Goal: Task Accomplishment & Management: Manage account settings

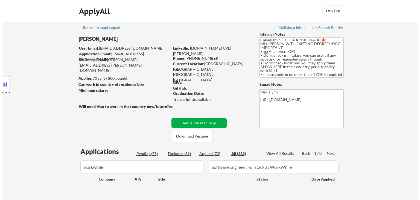
scroll to position [55, 0]
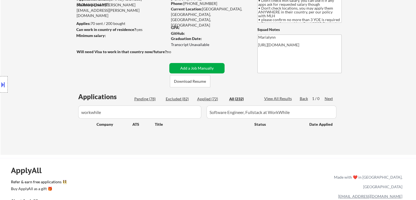
click at [212, 66] on button "Add a Job Manually" at bounding box center [196, 68] width 55 height 10
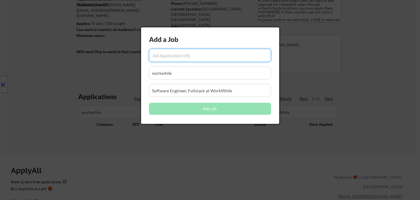
click at [189, 57] on input "input" at bounding box center [210, 55] width 122 height 13
paste input "https://app.dover.com/apply/e33be195-1074-4f64-88a0-615d0d8de760/434eaf2d-d6de-…"
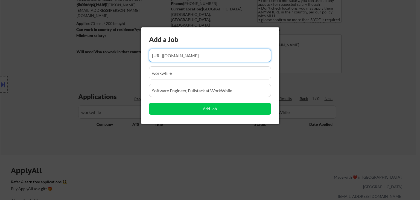
type input "https://app.dover.com/apply/e33be195-1074-4f64-88a0-615d0d8de760/434eaf2d-d6de-…"
click at [184, 131] on div at bounding box center [210, 100] width 420 height 200
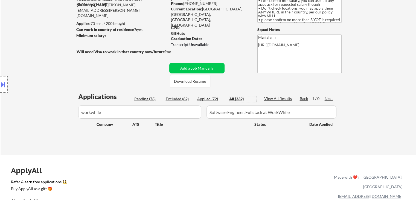
drag, startPoint x: 232, startPoint y: 97, endPoint x: 224, endPoint y: 100, distance: 7.4
click at [229, 98] on div "All (232)" at bounding box center [242, 98] width 27 height 5
click at [204, 101] on div "Applications Pending (78) Excluded (82) Applied (72) All (232) View All Results…" at bounding box center [209, 118] width 264 height 52
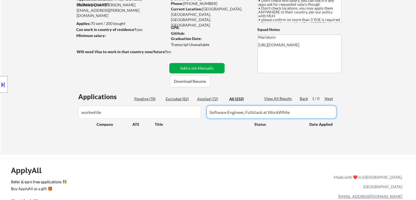
click at [206, 68] on button "Add a Job Manually" at bounding box center [196, 68] width 55 height 10
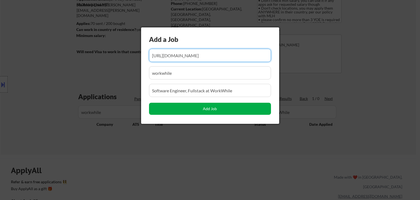
click at [189, 109] on button "Add Job" at bounding box center [210, 109] width 122 height 12
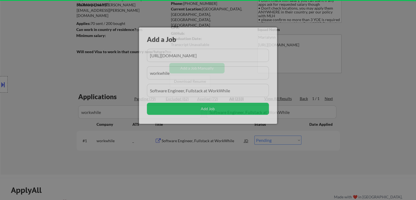
click at [201, 145] on body "← Return to /applysquad Mailslurp Inbox Job Search Builder Anitha Amarnath User…" at bounding box center [208, 45] width 416 height 200
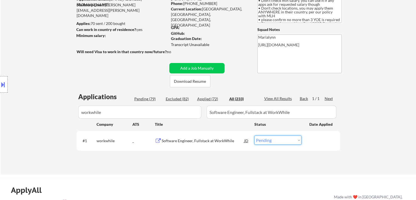
click at [271, 140] on select "Choose an option... Pending Applied Excluded (Questions) Excluded (Expired) Exc…" at bounding box center [277, 139] width 47 height 9
select select ""applied""
click at [254, 135] on select "Choose an option... Pending Applied Excluded (Questions) Excluded (Expired) Exc…" at bounding box center [277, 139] width 47 height 9
drag, startPoint x: 151, startPoint y: 157, endPoint x: 167, endPoint y: 149, distance: 18.1
click at [155, 153] on div "Applications Pending (78) Excluded (82) Applied (73) All (233) View All Results…" at bounding box center [209, 128] width 264 height 72
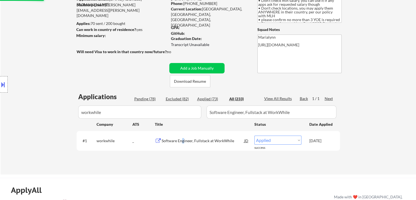
click at [183, 139] on div "Software Engineer, Fullstack at WorkWhile" at bounding box center [203, 140] width 83 height 5
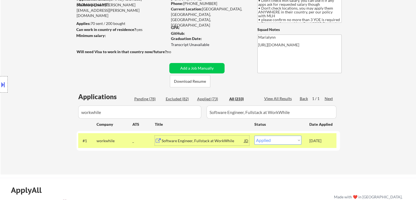
drag, startPoint x: 212, startPoint y: 98, endPoint x: 212, endPoint y: 104, distance: 5.8
click at [211, 98] on div "Applied (73)" at bounding box center [210, 98] width 27 height 5
drag, startPoint x: 100, startPoint y: 137, endPoint x: 128, endPoint y: 142, distance: 28.5
click at [100, 136] on div "workwhile" at bounding box center [115, 140] width 36 height 10
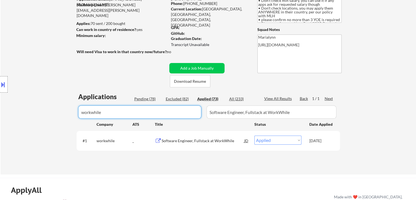
drag, startPoint x: 159, startPoint y: 113, endPoint x: 9, endPoint y: 112, distance: 150.2
click at [45, 112] on body "← Return to /applysquad Mailslurp Inbox Job Search Builder Anitha Amarnath User…" at bounding box center [208, 45] width 416 height 200
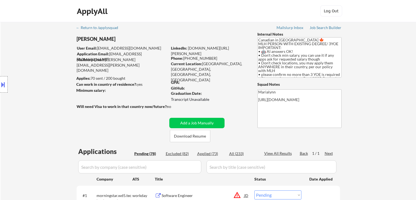
select select ""pending""
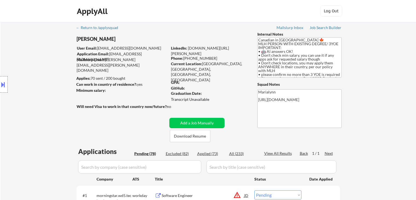
select select ""pending""
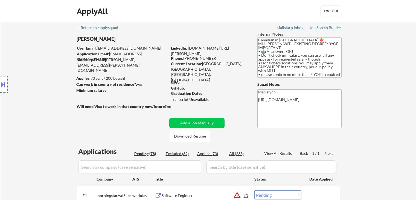
select select ""pending""
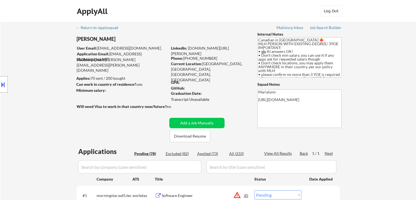
select select ""pending""
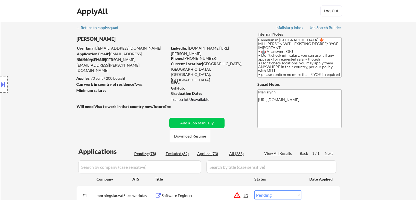
select select ""pending""
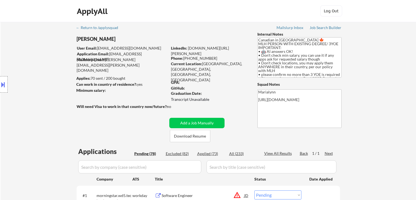
select select ""pending""
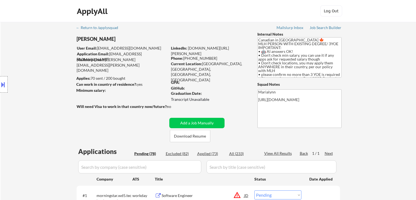
select select ""pending""
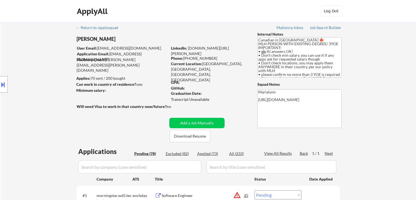
select select ""pending""
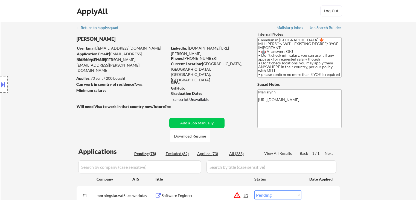
select select ""pending""
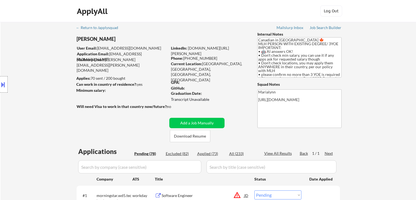
select select ""pending""
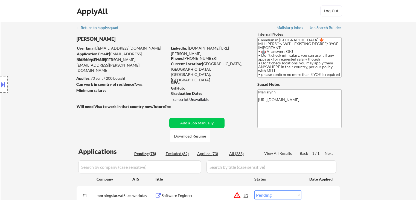
select select ""pending""
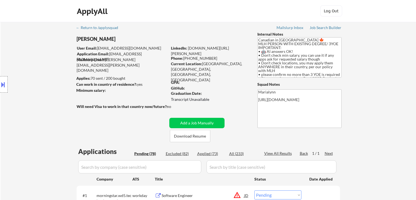
select select ""pending""
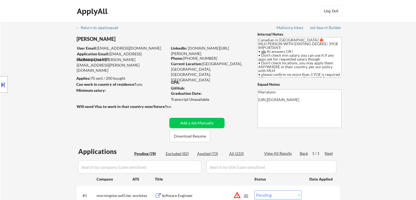
select select ""pending""
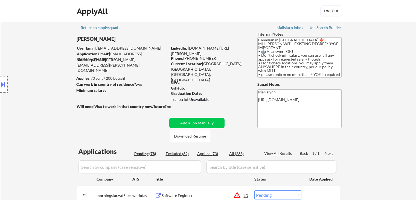
select select ""pending""
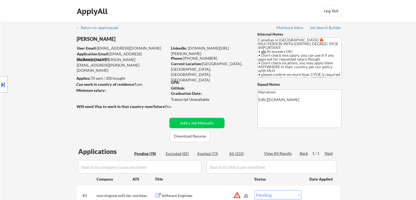
select select ""pending""
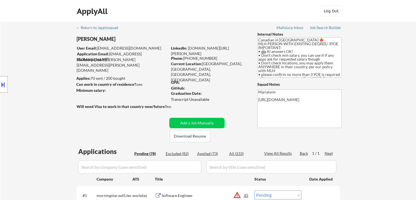
select select ""pending""
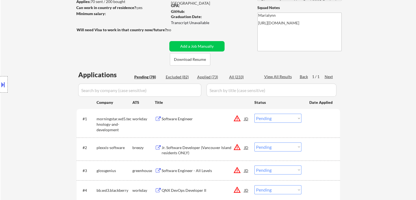
click at [137, 89] on input "input" at bounding box center [139, 89] width 123 height 13
paste input "ElevenLabs"
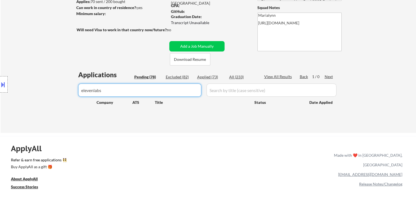
type input "elevenlabs"
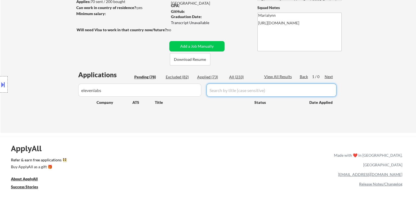
click at [233, 89] on input "input" at bounding box center [272, 89] width 130 height 13
click at [226, 88] on input "input" at bounding box center [272, 89] width 130 height 13
click at [224, 93] on input "input" at bounding box center [272, 89] width 130 height 13
click at [241, 77] on div "All (233)" at bounding box center [242, 76] width 27 height 5
click at [232, 88] on input "input" at bounding box center [272, 89] width 130 height 13
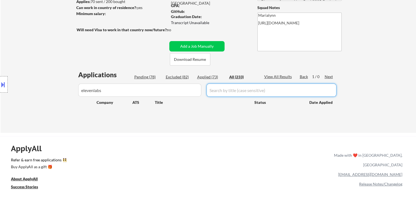
paste input "Full-Stack Engineer"
type input "Full-Stack Engineer"
click at [215, 46] on button "Add a Job Manually" at bounding box center [196, 46] width 55 height 10
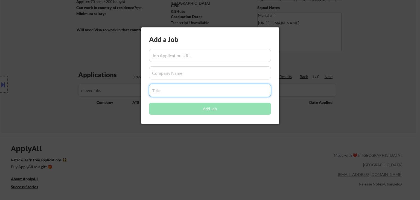
click at [195, 92] on input "input" at bounding box center [210, 90] width 122 height 13
paste input "Full-Stack Engineer"
drag, startPoint x: 187, startPoint y: 146, endPoint x: 158, endPoint y: 129, distance: 33.7
click at [186, 146] on div at bounding box center [210, 100] width 420 height 200
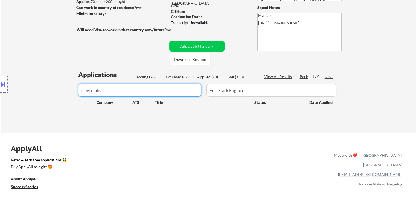
drag, startPoint x: 107, startPoint y: 91, endPoint x: 10, endPoint y: 85, distance: 97.1
click at [13, 82] on body "← Return to /applysquad Mailslurp Inbox Job Search Builder Anitha Amarnath User…" at bounding box center [208, 23] width 416 height 200
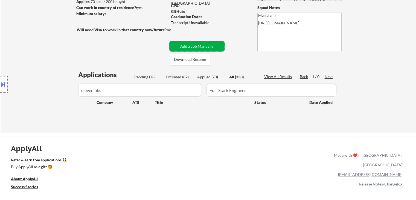
click at [210, 51] on button "Add a Job Manually" at bounding box center [196, 46] width 55 height 10
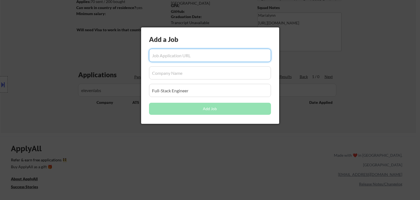
click at [203, 80] on div "Add a Job Add Job" at bounding box center [210, 75] width 138 height 96
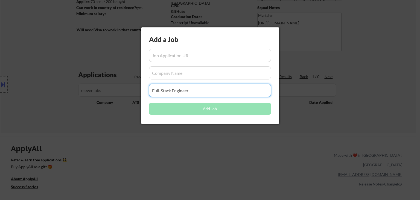
paste input "Full-Stack Engineerelevenlabs"
type input "Full-Stack Engineer"
click at [200, 71] on input "input" at bounding box center [210, 72] width 122 height 13
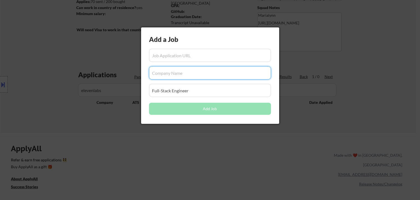
paste input "elevenlabs"
type input "elevenlabs"
click at [221, 154] on div at bounding box center [210, 100] width 420 height 200
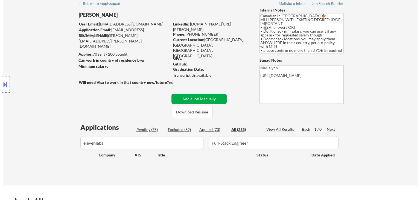
scroll to position [22, 0]
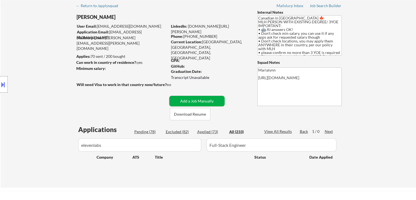
click at [217, 98] on button "Add a Job Manually" at bounding box center [196, 101] width 55 height 10
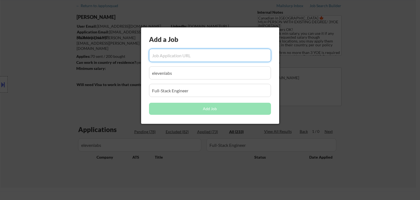
click at [171, 53] on input "input" at bounding box center [210, 55] width 122 height 13
paste input "https://elevenlabs.io/careers/6a530871-b6c6-4783-ac6b-69cc3b084192/full-stack-e…"
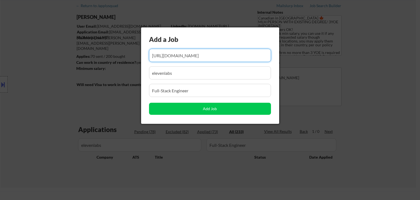
type input "https://elevenlabs.io/careers/6a530871-b6c6-4783-ac6b-69cc3b084192/full-stack-e…"
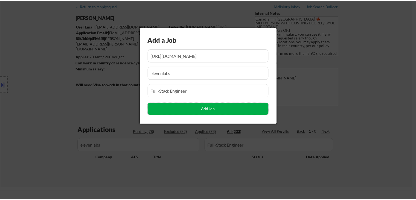
scroll to position [0, 0]
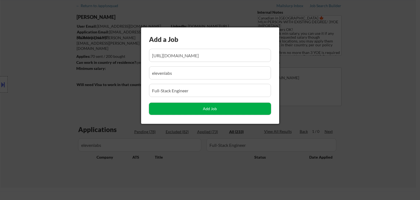
click at [207, 104] on button "Add Job" at bounding box center [210, 109] width 122 height 12
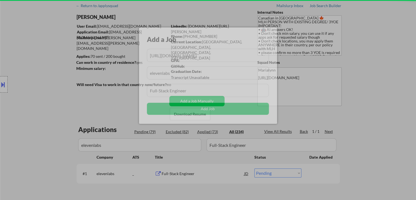
click at [210, 153] on div at bounding box center [208, 100] width 416 height 200
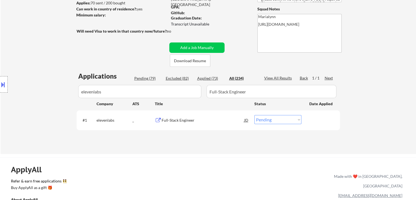
scroll to position [77, 0]
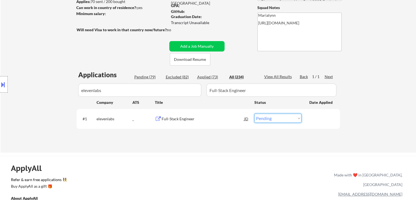
click at [268, 115] on select "Choose an option... Pending Applied Excluded (Questions) Excluded (Expired) Exc…" at bounding box center [277, 118] width 47 height 9
select select ""applied""
click at [254, 114] on select "Choose an option... Pending Applied Excluded (Questions) Excluded (Expired) Exc…" at bounding box center [277, 118] width 47 height 9
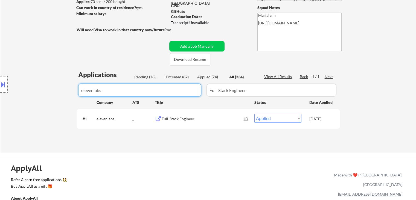
drag, startPoint x: 123, startPoint y: 89, endPoint x: 3, endPoint y: 68, distance: 121.7
click at [0, 80] on body "← Return to /applysquad Mailslurp Inbox Job Search Builder Anitha Amarnath User…" at bounding box center [208, 23] width 416 height 200
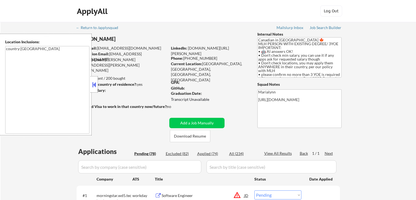
select select ""pending""
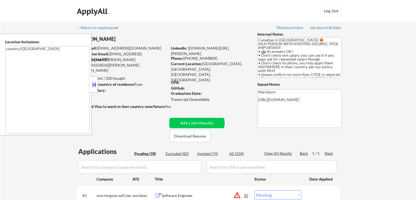
select select ""pending""
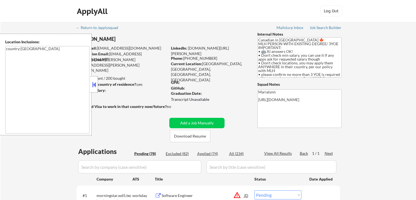
select select ""pending""
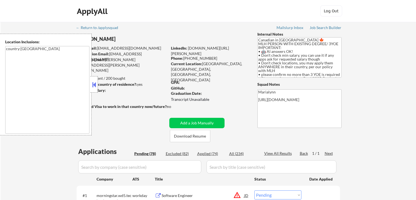
select select ""pending""
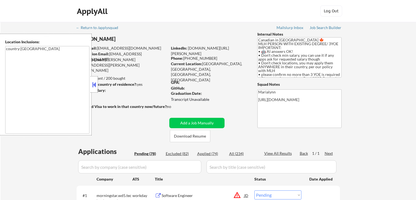
select select ""pending""
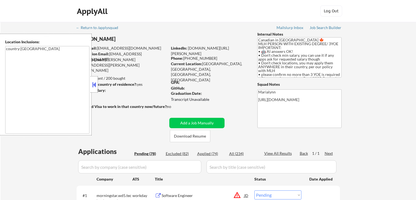
select select ""pending""
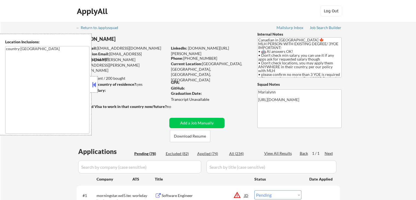
select select ""pending""
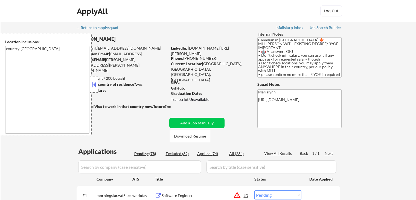
select select ""pending""
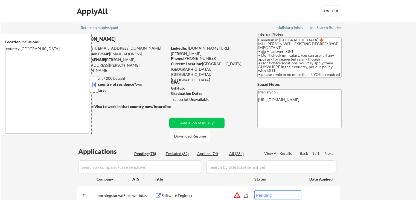
select select ""pending""
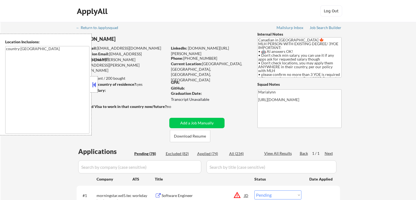
select select ""pending""
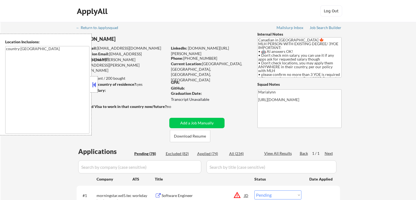
select select ""pending""
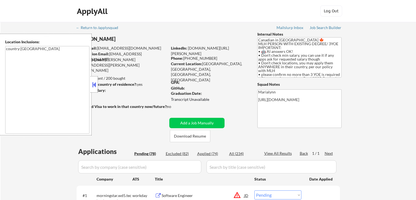
select select ""pending""
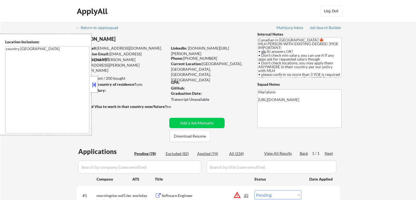
select select ""pending""
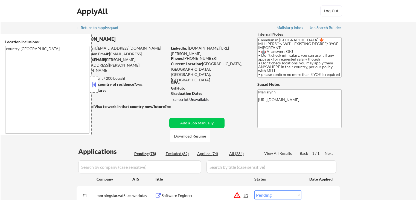
select select ""pending""
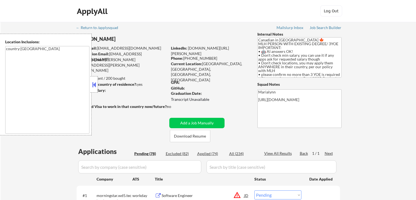
select select ""pending""
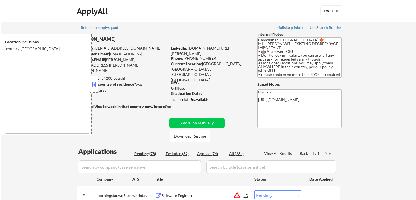
select select ""pending""
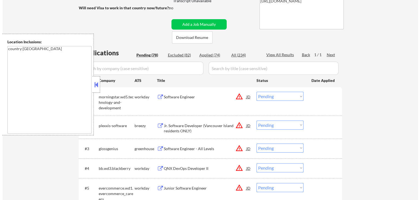
scroll to position [77, 0]
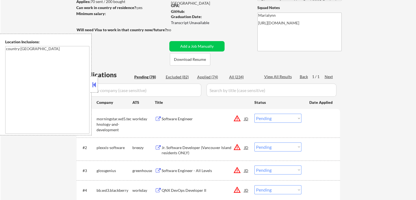
click at [94, 85] on button at bounding box center [94, 84] width 6 height 8
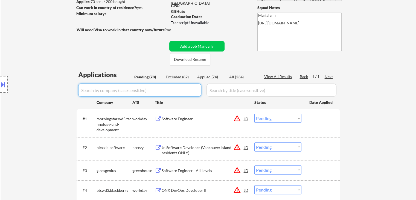
click at [110, 92] on input "input" at bounding box center [139, 89] width 123 height 13
paste input "digitalocean"
type input "digitalocean"
click at [230, 77] on div "All (234)" at bounding box center [242, 76] width 27 height 5
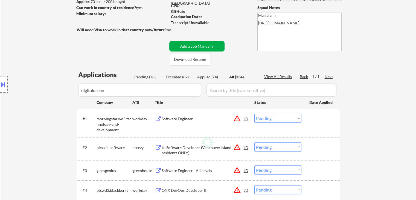
click at [220, 47] on button "Add a Job Manually" at bounding box center [196, 46] width 55 height 10
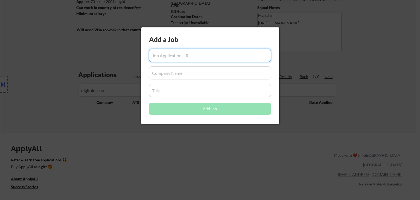
click at [185, 78] on input "input" at bounding box center [210, 72] width 122 height 13
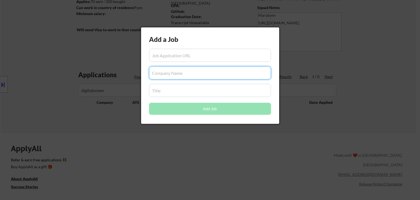
paste input "digitalocean"
type input "digitalocean"
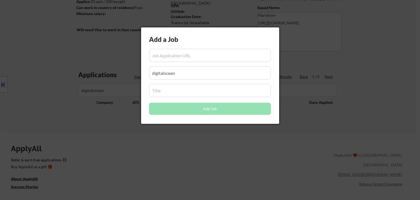
drag, startPoint x: 220, startPoint y: 150, endPoint x: 225, endPoint y: 147, distance: 6.2
click at [220, 149] on div at bounding box center [210, 100] width 420 height 200
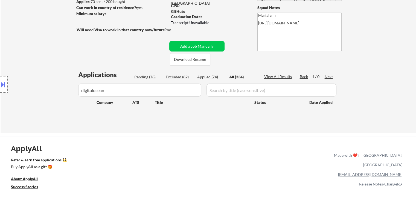
click at [250, 92] on input "input" at bounding box center [272, 89] width 130 height 13
paste input "Engineer II"
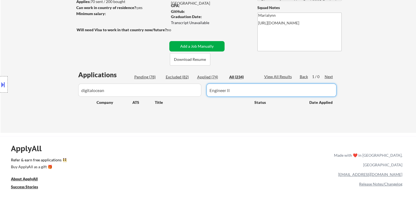
type input "Engineer II"
click at [214, 43] on button "Add a Job Manually" at bounding box center [196, 46] width 55 height 10
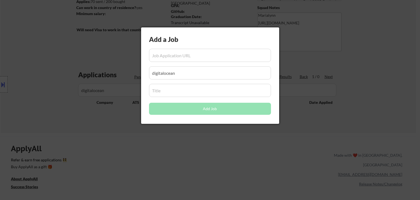
drag, startPoint x: 181, startPoint y: 194, endPoint x: 186, endPoint y: 91, distance: 102.7
click at [181, 191] on div at bounding box center [210, 100] width 420 height 200
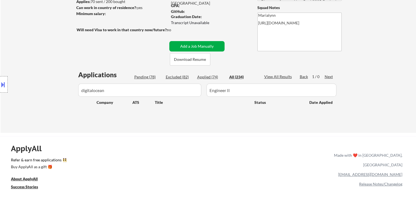
click at [206, 48] on button "Add a Job Manually" at bounding box center [196, 46] width 55 height 10
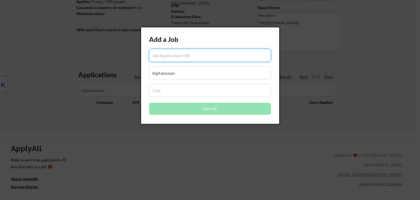
click at [199, 57] on input "input" at bounding box center [210, 55] width 122 height 13
paste input "https://www.digitalocean.com/careers/position/apply?gh_jid=6822013"
type input "https://www.digitalocean.com/careers/position/apply?gh_jid=6822013"
click at [183, 159] on div at bounding box center [210, 100] width 420 height 200
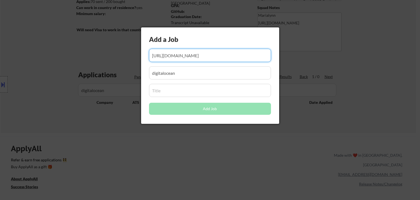
scroll to position [0, 0]
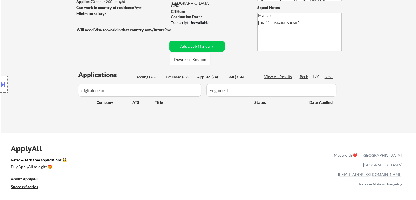
drag, startPoint x: 238, startPoint y: 89, endPoint x: 110, endPoint y: 71, distance: 129.1
click at [111, 70] on div "Applications Pending (78) Excluded (82) Applied (74) All (234) View All Results…" at bounding box center [209, 96] width 264 height 52
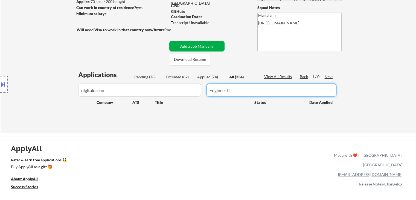
click at [178, 46] on button "Add a Job Manually" at bounding box center [196, 46] width 55 height 10
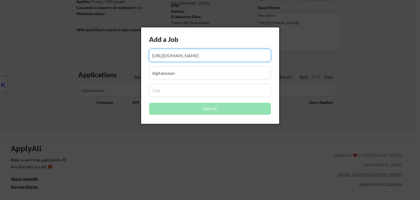
scroll to position [0, 19]
click at [182, 88] on input "input" at bounding box center [210, 90] width 122 height 13
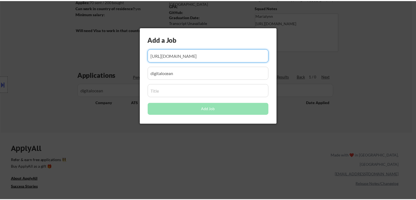
scroll to position [0, 0]
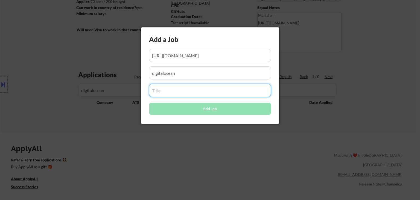
paste input "Engineer II"
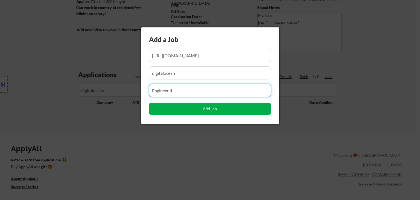
type input "Engineer II"
click at [209, 108] on button "Add Job" at bounding box center [210, 109] width 122 height 12
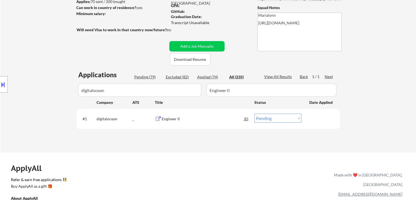
drag, startPoint x: 208, startPoint y: 135, endPoint x: 229, endPoint y: 128, distance: 21.9
click at [209, 133] on div "Applications Pending (79) Excluded (82) Applied (74) All (235) View All Results…" at bounding box center [209, 106] width 264 height 72
click at [261, 120] on select "Choose an option... Pending Applied Excluded (Questions) Excluded (Expired) Exc…" at bounding box center [277, 118] width 47 height 9
select select ""applied""
click at [254, 114] on select "Choose an option... Pending Applied Excluded (Questions) Excluded (Expired) Exc…" at bounding box center [277, 118] width 47 height 9
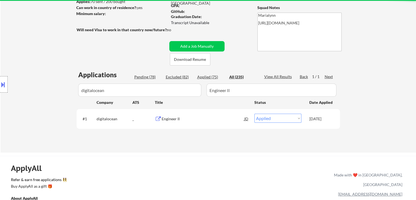
click at [212, 74] on div "Applications Pending (78) Excluded (82) Applied (75) All (235) View All Results…" at bounding box center [209, 106] width 264 height 72
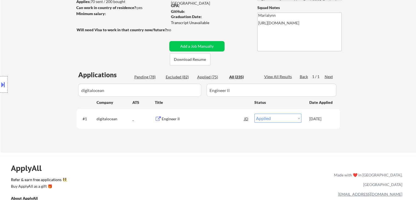
click at [210, 77] on div "Applied (75)" at bounding box center [210, 76] width 27 height 5
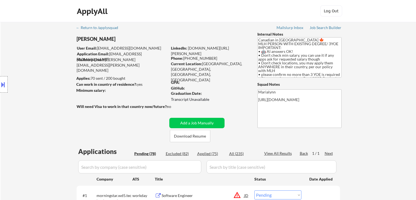
select select ""pending""
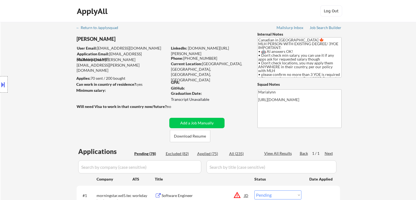
select select ""pending""
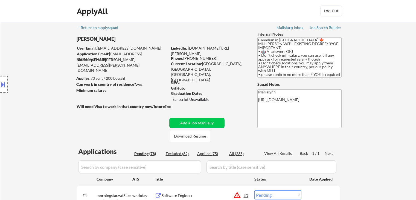
select select ""pending""
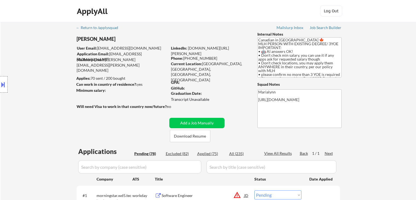
select select ""pending""
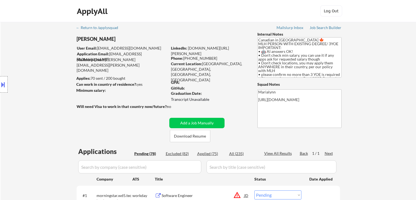
select select ""pending""
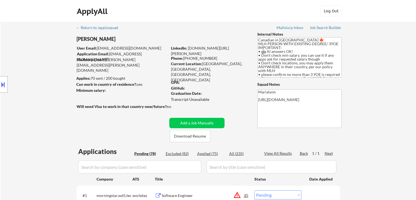
select select ""pending""
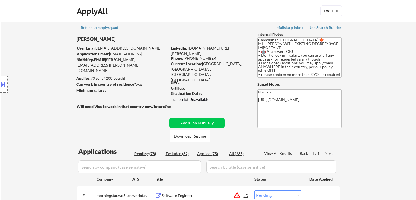
select select ""pending""
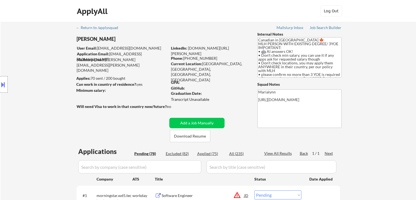
select select ""pending""
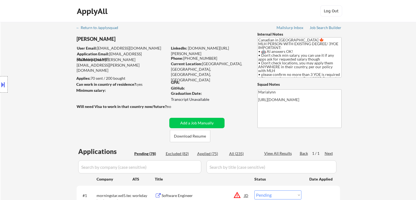
select select ""pending""
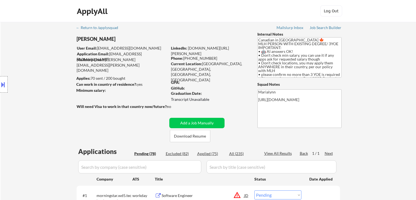
select select ""pending""
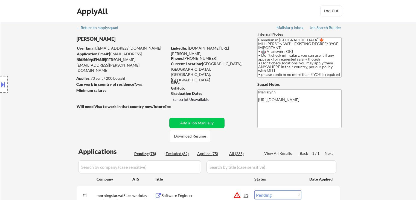
select select ""pending""
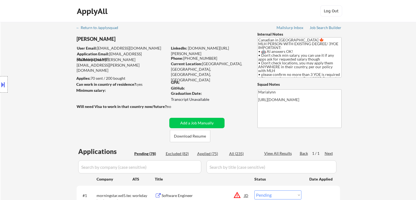
select select ""pending""
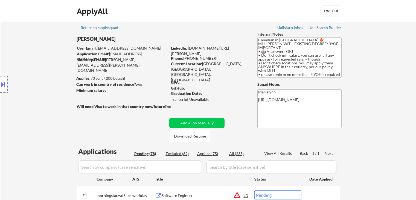
select select ""pending""
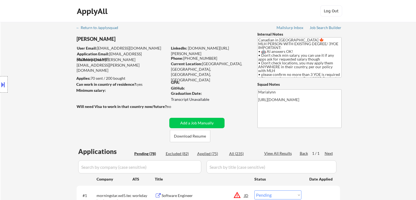
select select ""pending""
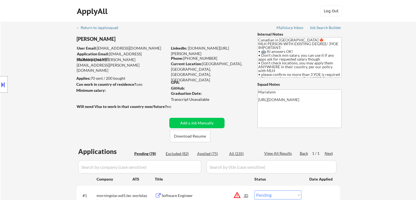
select select ""pending""
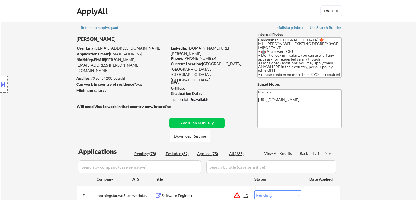
select select ""pending""
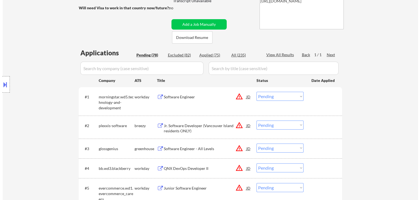
scroll to position [77, 0]
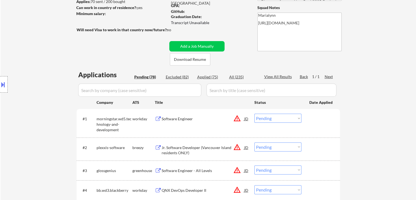
click at [222, 89] on input "input" at bounding box center [272, 89] width 130 height 13
click at [221, 89] on input "input" at bounding box center [272, 89] width 130 height 13
paste input "Blockchain and Full Stack Engineer Intern"
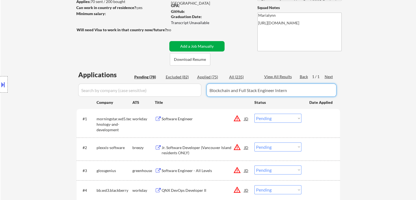
type input "Blockchain and Full Stack Engineer Intern"
click at [204, 47] on button "Add a Job Manually" at bounding box center [196, 46] width 55 height 10
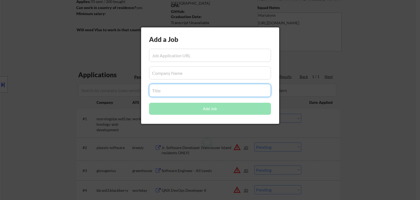
click at [180, 92] on input "input" at bounding box center [210, 90] width 122 height 13
paste input "Blockchain and Full Stack Engineer Intern"
type input "Blockchain and Full Stack Engineer Intern"
drag, startPoint x: 164, startPoint y: 158, endPoint x: 169, endPoint y: 147, distance: 12.3
click at [164, 157] on div at bounding box center [210, 100] width 420 height 200
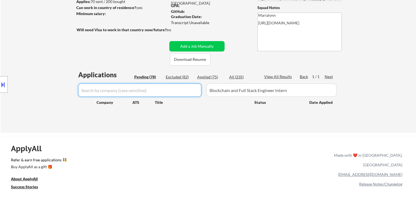
click at [179, 94] on input "input" at bounding box center [139, 89] width 123 height 13
paste input "SkyTrade"
type input "SkyTrade"
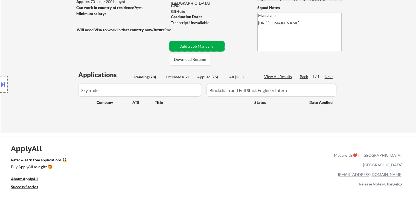
drag, startPoint x: 207, startPoint y: 45, endPoint x: 206, endPoint y: 51, distance: 6.9
click at [207, 45] on button "Add a Job Manually" at bounding box center [196, 46] width 55 height 10
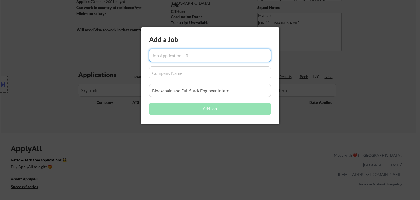
drag, startPoint x: 177, startPoint y: 74, endPoint x: 174, endPoint y: 75, distance: 3.7
click at [177, 75] on input "input" at bounding box center [210, 72] width 122 height 13
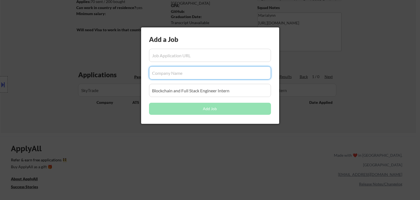
paste input "SkyTrade"
type input "SkyTrade"
drag, startPoint x: 155, startPoint y: 150, endPoint x: 163, endPoint y: 133, distance: 18.8
click at [157, 144] on div at bounding box center [210, 100] width 420 height 200
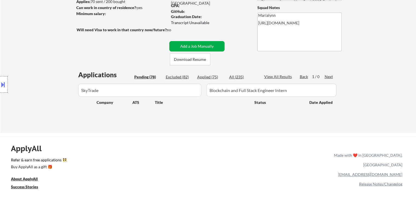
click at [211, 44] on button "Add a Job Manually" at bounding box center [196, 46] width 55 height 10
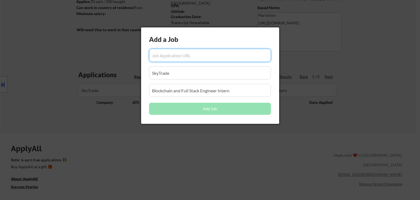
click at [160, 56] on input "input" at bounding box center [210, 55] width 122 height 13
paste input "https://jobs.solana.com/companies/skytrade-2/jobs/56731083-blockchain-and-full-…"
type input "https://jobs.solana.com/companies/skytrade-2/jobs/56731083-blockchain-and-full-…"
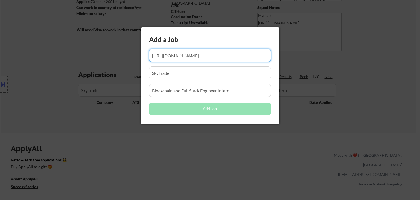
click at [158, 163] on div at bounding box center [210, 100] width 420 height 200
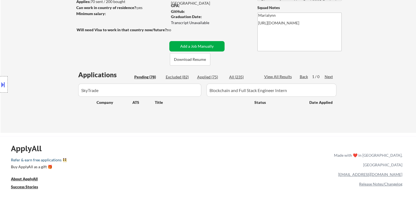
click at [213, 50] on button "Add a Job Manually" at bounding box center [196, 46] width 55 height 10
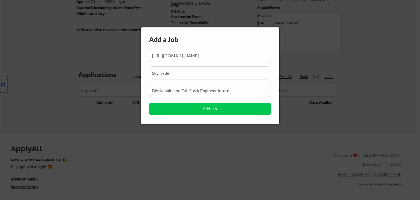
scroll to position [0, 102]
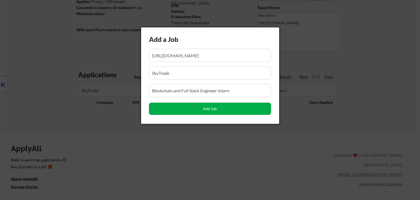
click at [220, 109] on button "Add Job" at bounding box center [210, 109] width 122 height 12
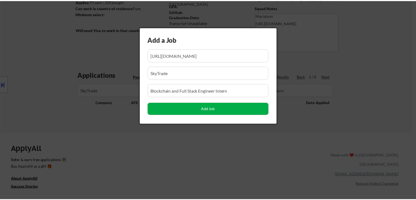
scroll to position [0, 0]
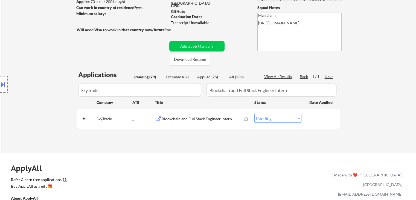
click at [280, 114] on select "Choose an option... Pending Applied Excluded (Questions) Excluded (Expired) Exc…" at bounding box center [277, 118] width 47 height 9
select select ""applied""
click at [254, 114] on select "Choose an option... Pending Applied Excluded (Questions) Excluded (Expired) Exc…" at bounding box center [277, 118] width 47 height 9
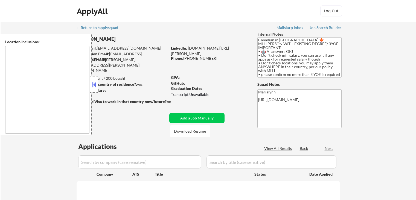
scroll to position [77, 0]
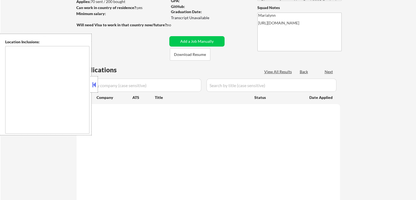
select select ""pending""
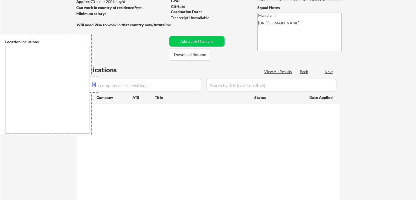
select select ""pending""
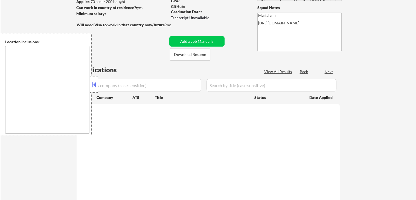
select select ""pending""
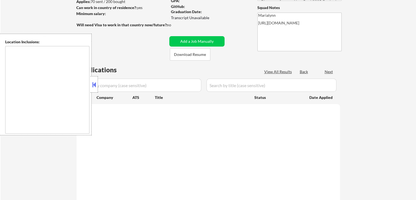
select select ""pending""
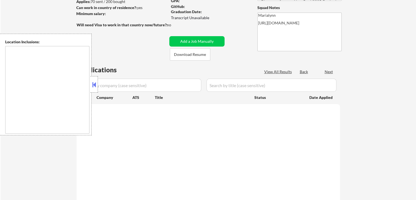
select select ""pending""
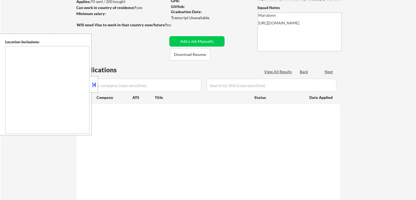
select select ""pending""
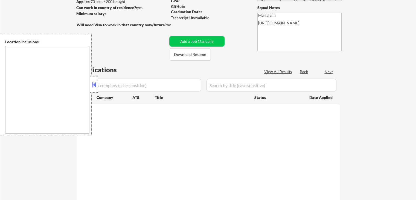
select select ""pending""
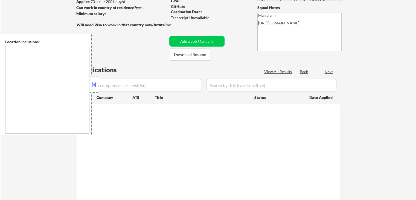
select select ""pending""
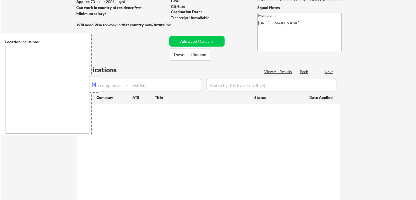
select select ""pending""
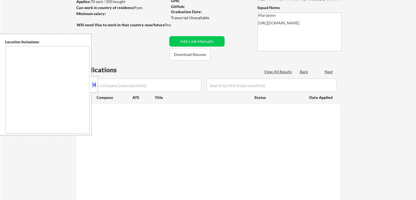
select select ""pending""
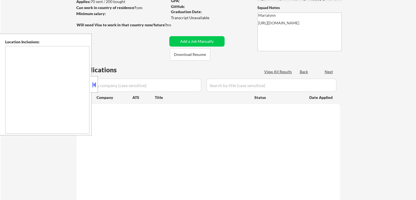
select select ""pending""
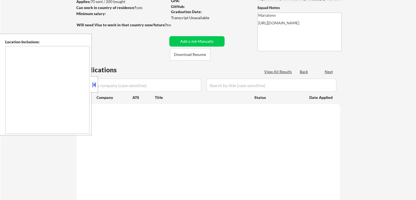
select select ""pending""
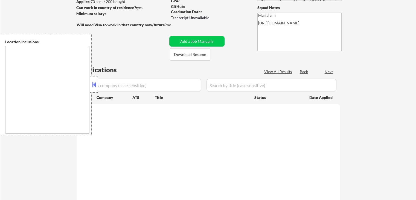
select select ""pending""
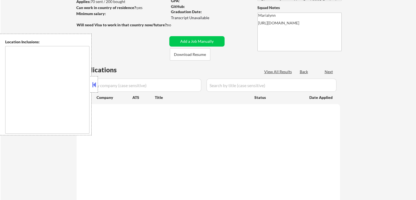
select select ""pending""
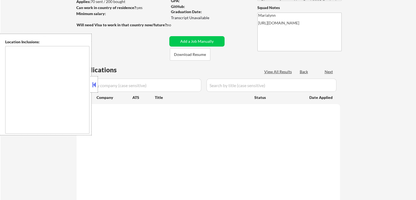
select select ""pending""
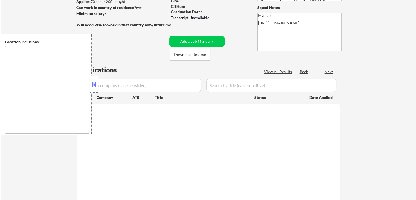
select select ""pending""
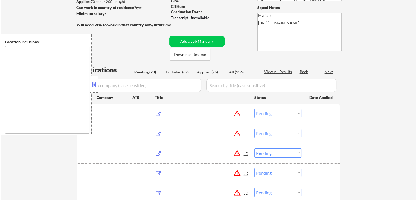
type textarea "country:[GEOGRAPHIC_DATA]"
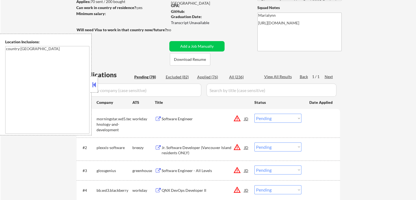
click at [93, 85] on button at bounding box center [94, 84] width 6 height 8
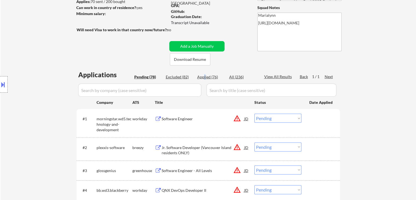
click at [205, 77] on div "Applied (76)" at bounding box center [210, 76] width 27 height 5
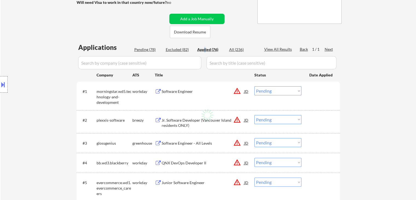
select select ""applied""
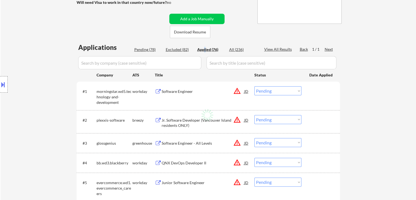
select select ""applied""
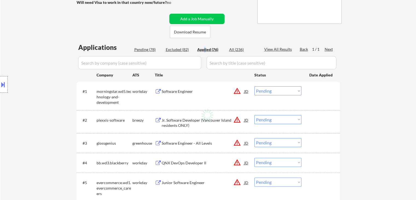
select select ""applied""
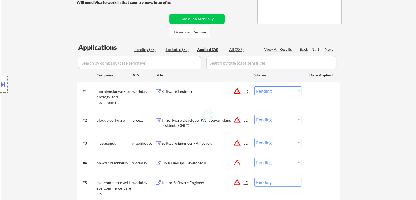
select select ""applied""
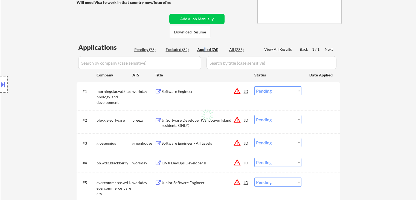
select select ""applied""
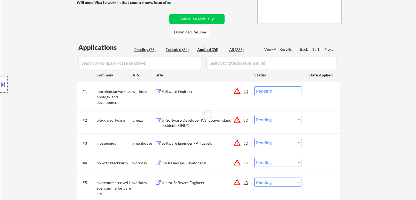
select select ""applied""
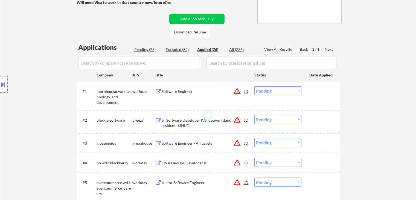
select select ""applied""
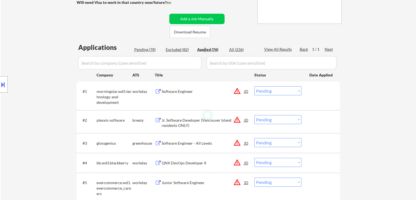
select select ""applied""
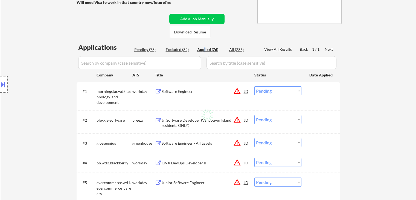
select select ""applied""
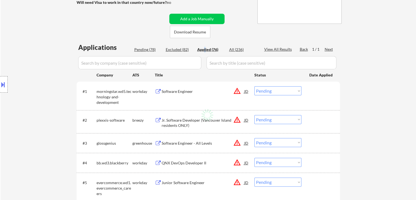
select select ""applied""
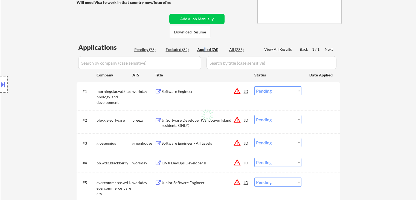
select select ""applied""
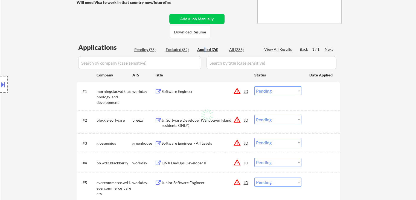
select select ""applied""
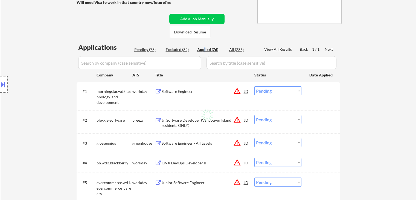
select select ""applied""
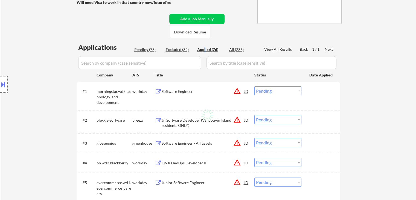
select select ""applied""
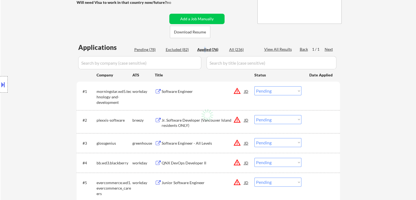
select select ""applied""
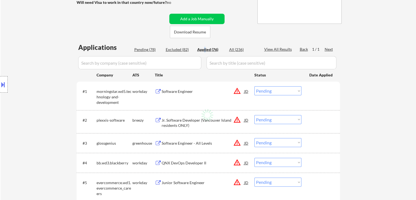
select select ""applied""
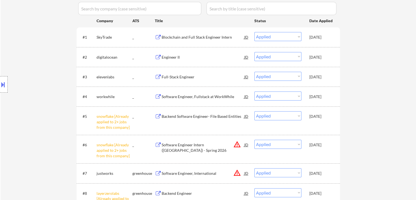
scroll to position [159, 0]
click at [324, 142] on div "[DATE]" at bounding box center [322, 143] width 24 height 5
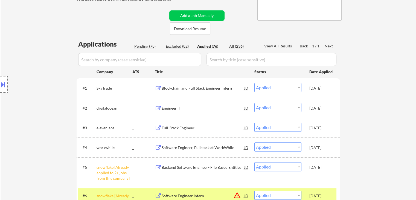
scroll to position [104, 0]
